Goal: Find specific page/section: Find specific page/section

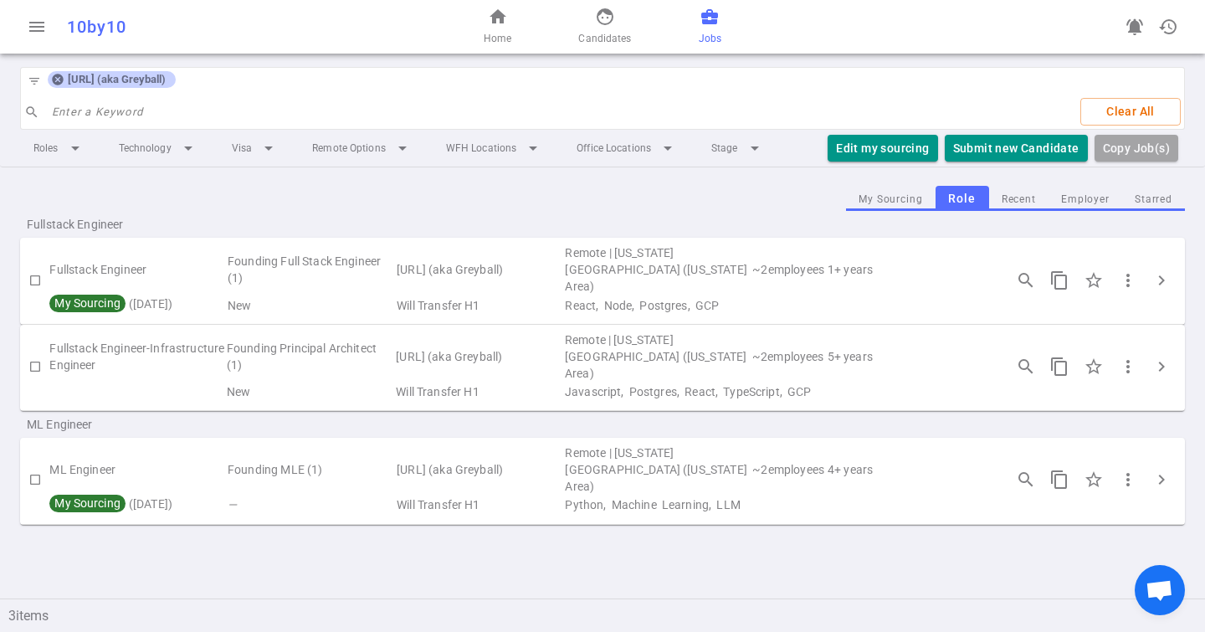
click at [56, 80] on icon at bounding box center [57, 79] width 13 height 13
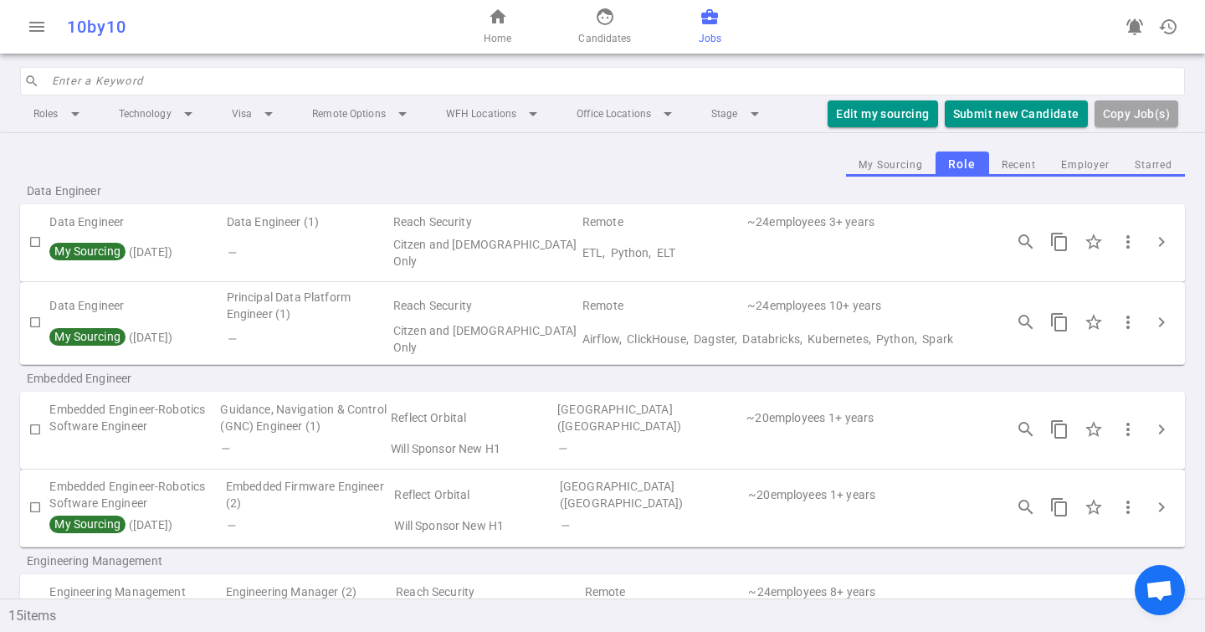
click at [132, 83] on input "search" at bounding box center [613, 81] width 1123 height 27
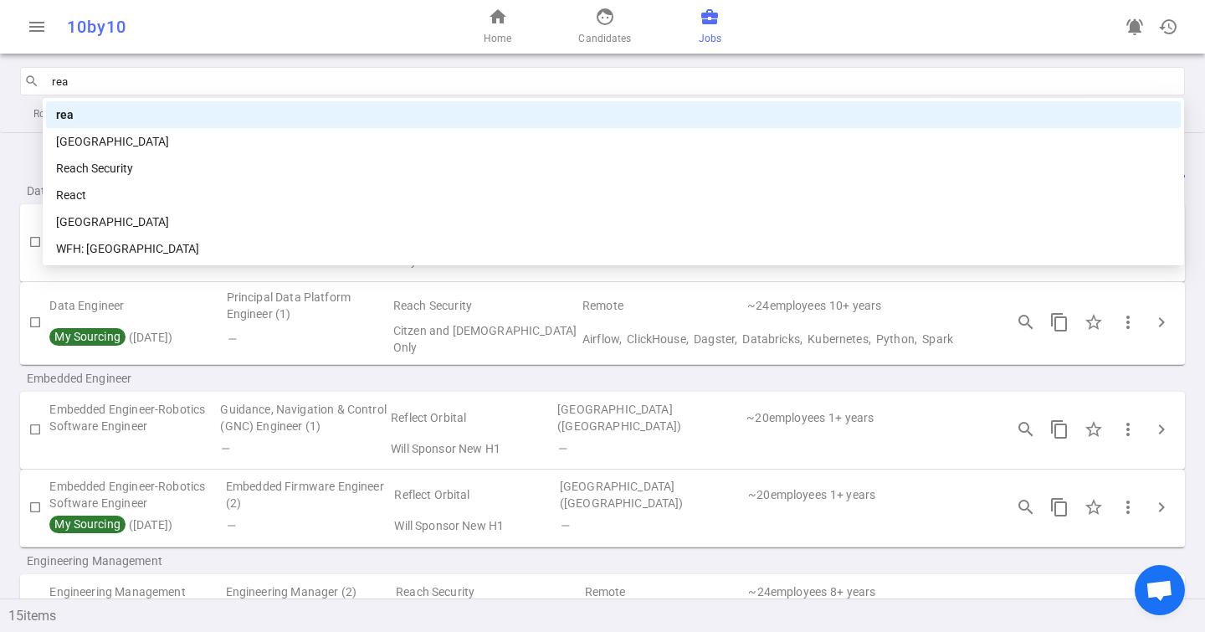
type input "reac"
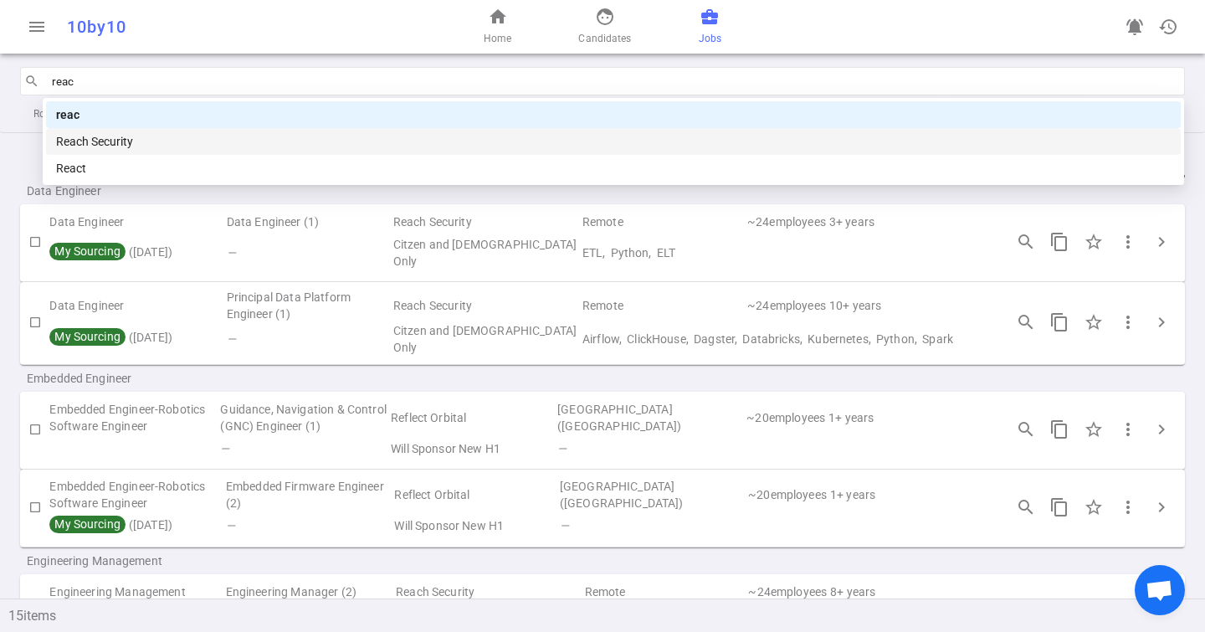
click at [123, 144] on div "Reach Security" at bounding box center [613, 141] width 1115 height 18
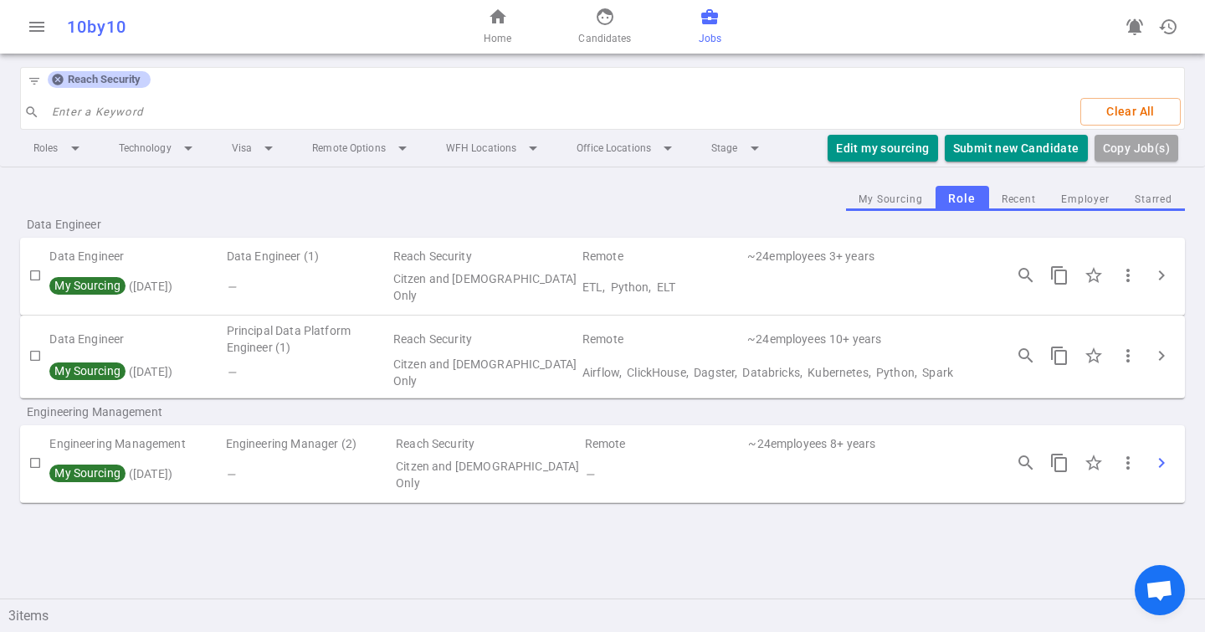
click at [1162, 457] on span "chevron_right" at bounding box center [1162, 463] width 20 height 20
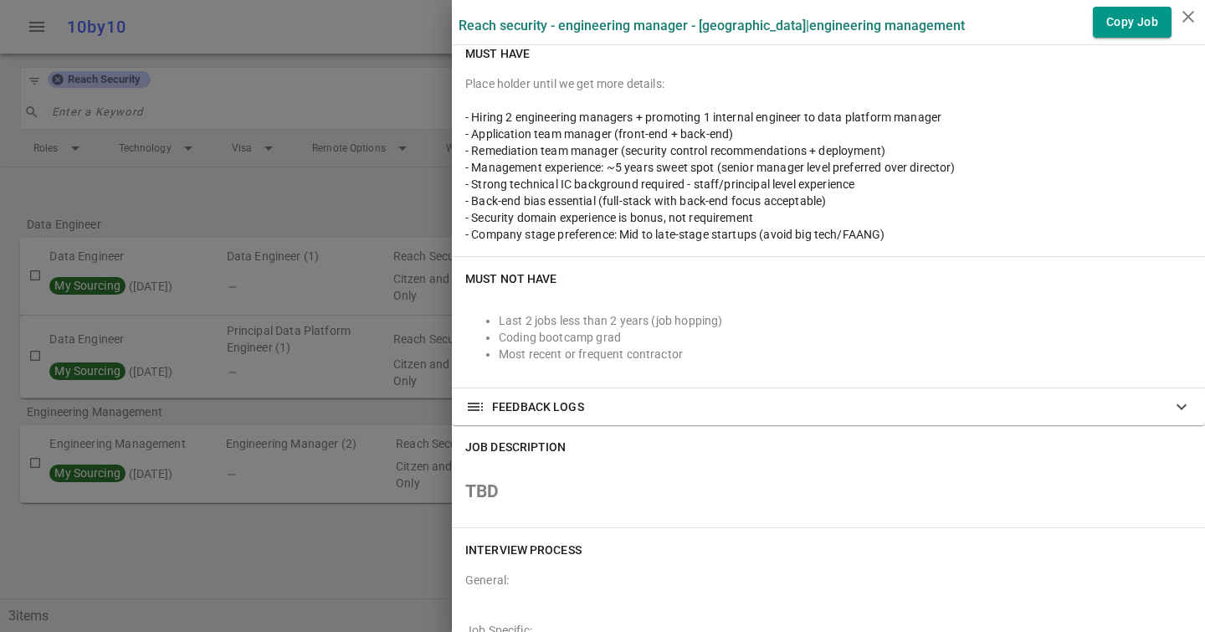
scroll to position [396, 0]
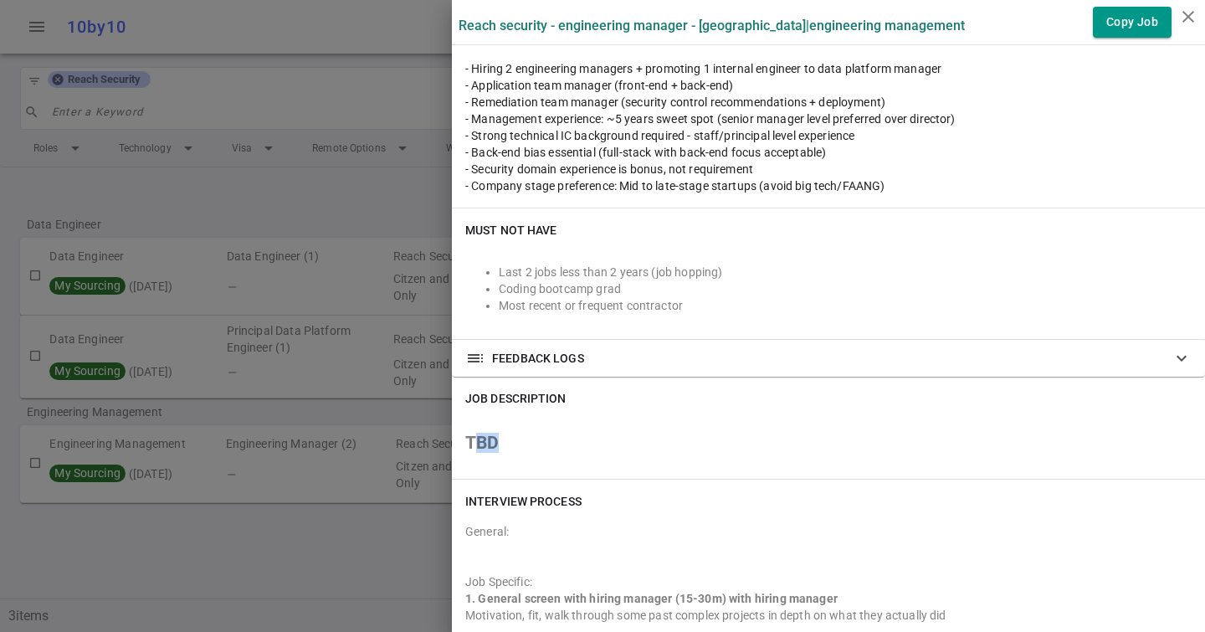
drag, startPoint x: 500, startPoint y: 439, endPoint x: 478, endPoint y: 439, distance: 22.6
click at [478, 439] on h2 "TBD" at bounding box center [828, 442] width 726 height 17
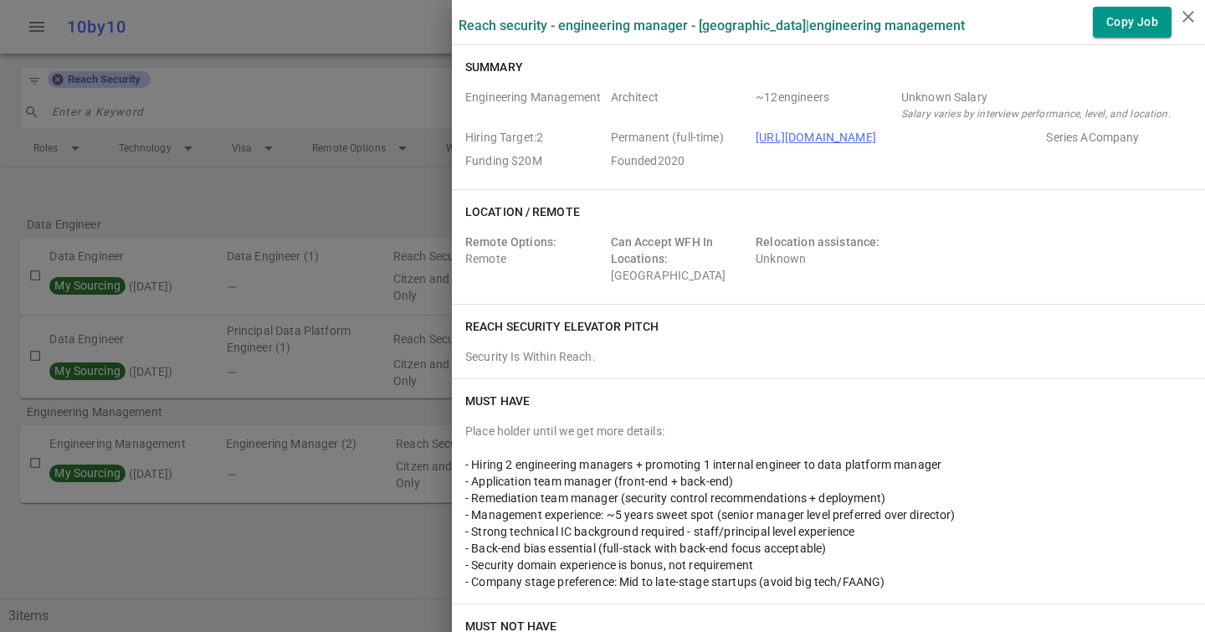
scroll to position [78, 0]
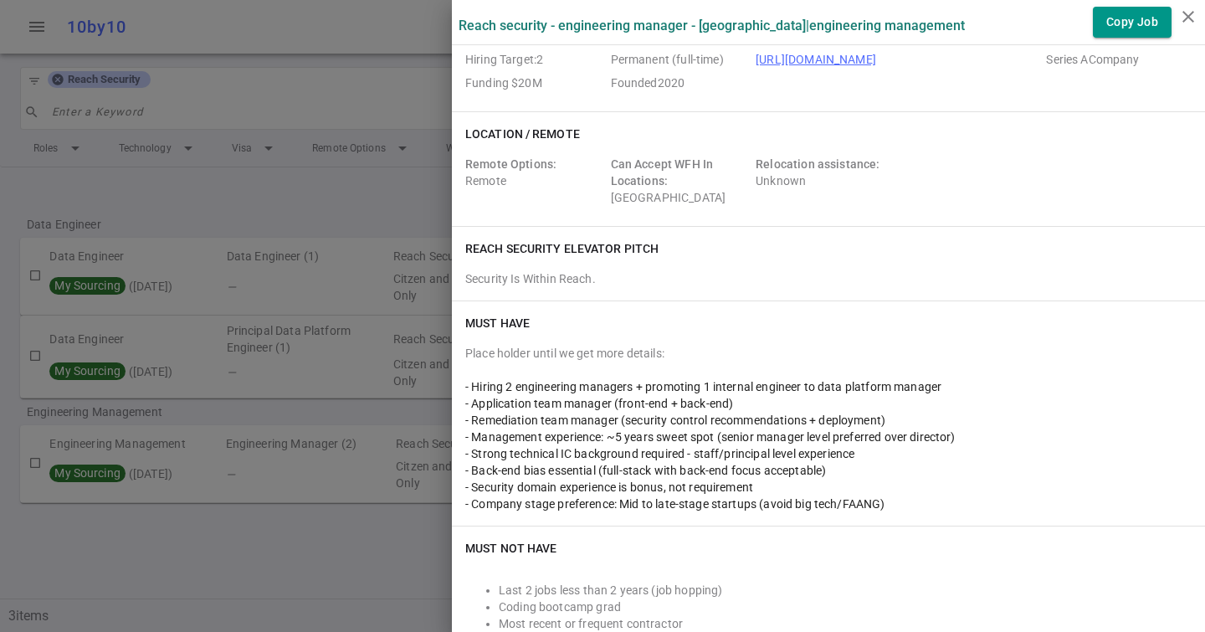
click at [315, 221] on div at bounding box center [602, 316] width 1205 height 632
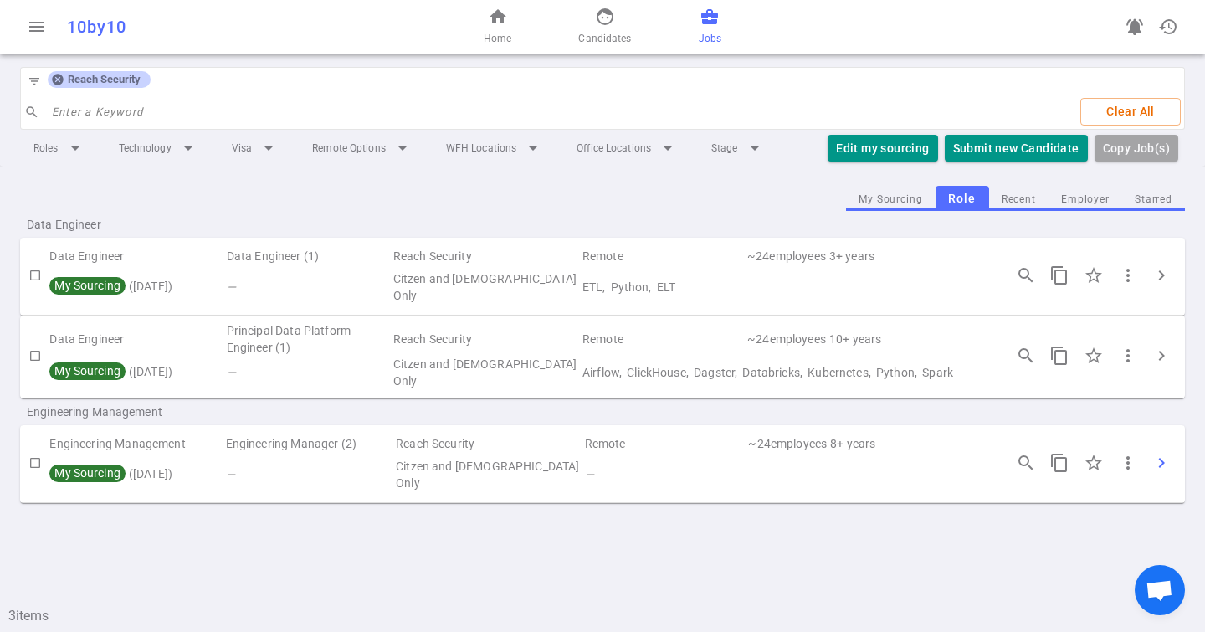
click at [1164, 459] on span "chevron_right" at bounding box center [1162, 463] width 20 height 20
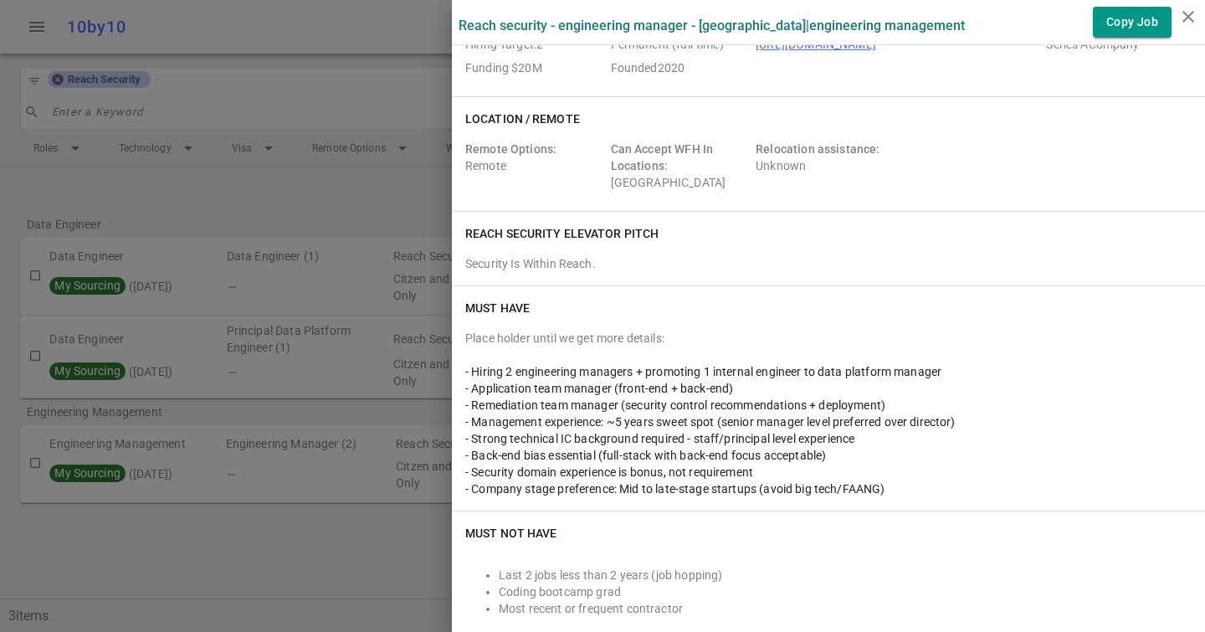
scroll to position [0, 0]
